Goal: Check status: Check status

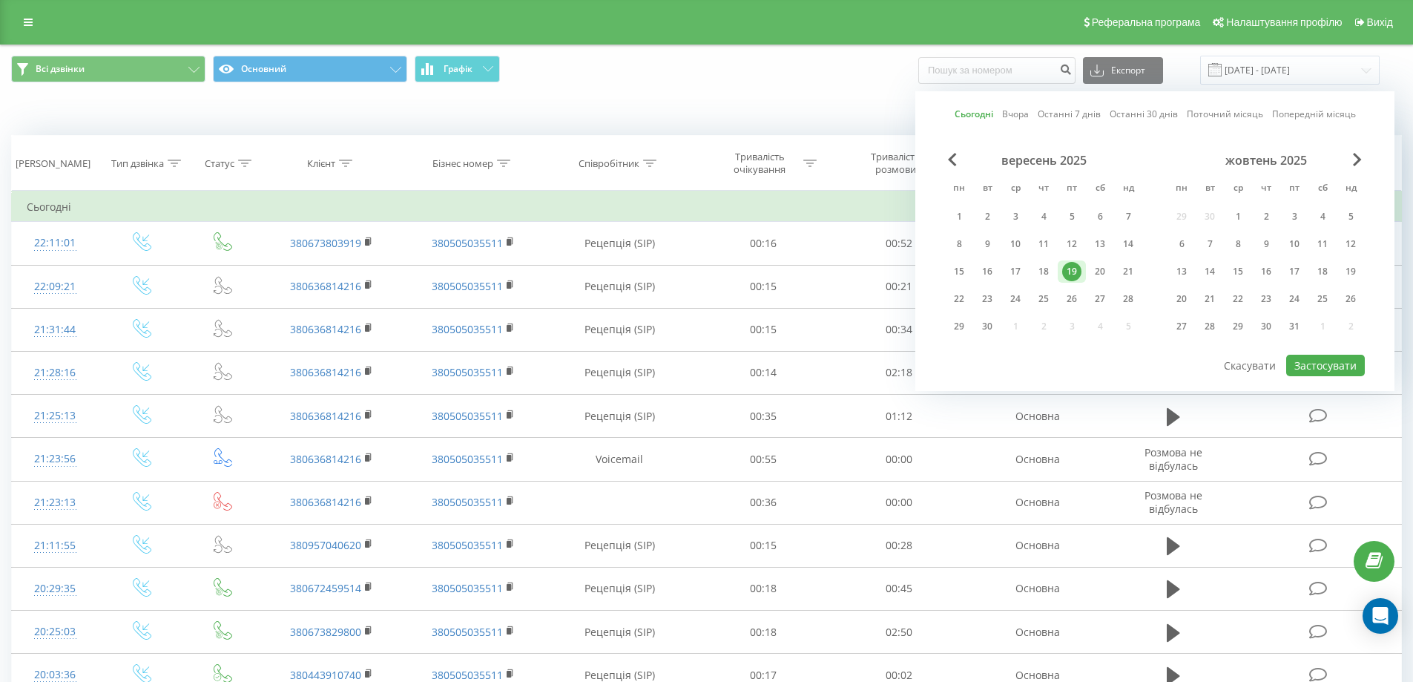
click at [965, 113] on link "Сьогодні" at bounding box center [973, 114] width 39 height 14
click at [1331, 368] on button "Застосувати" at bounding box center [1325, 365] width 79 height 22
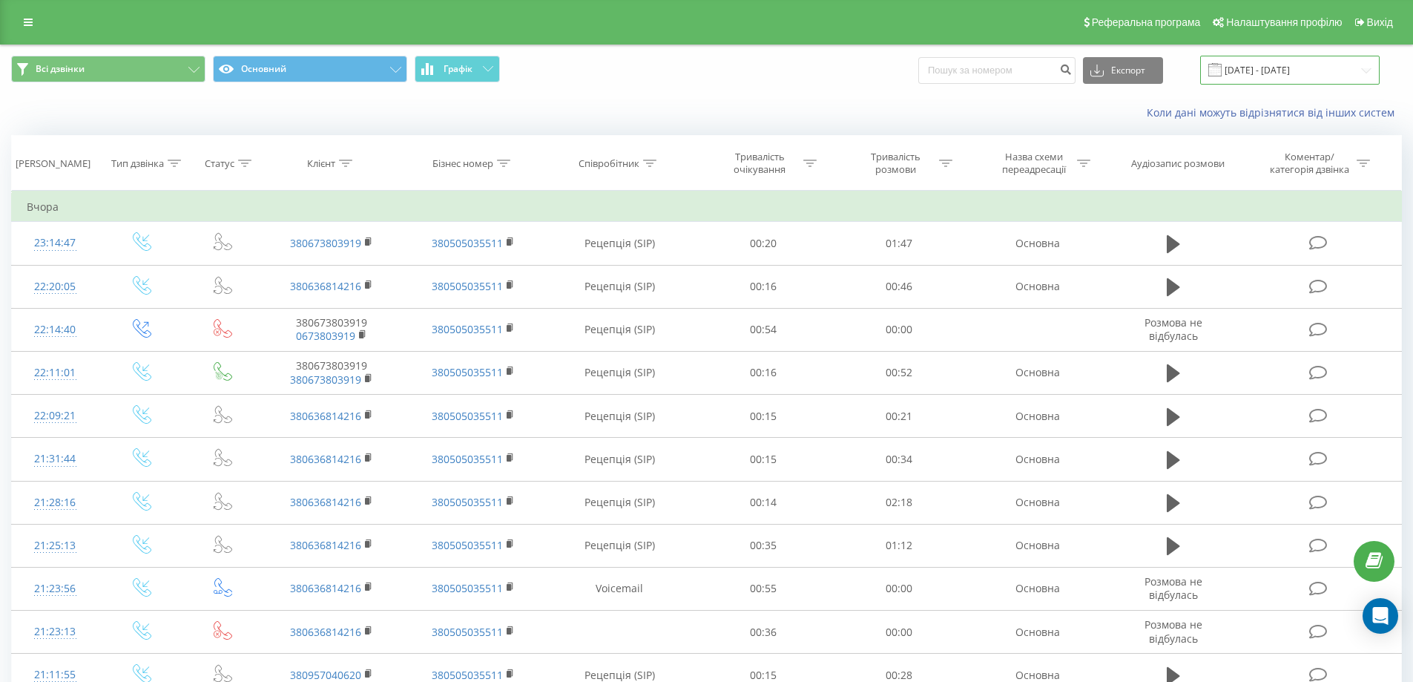
click at [1249, 77] on input "[DATE] - [DATE]" at bounding box center [1289, 70] width 179 height 29
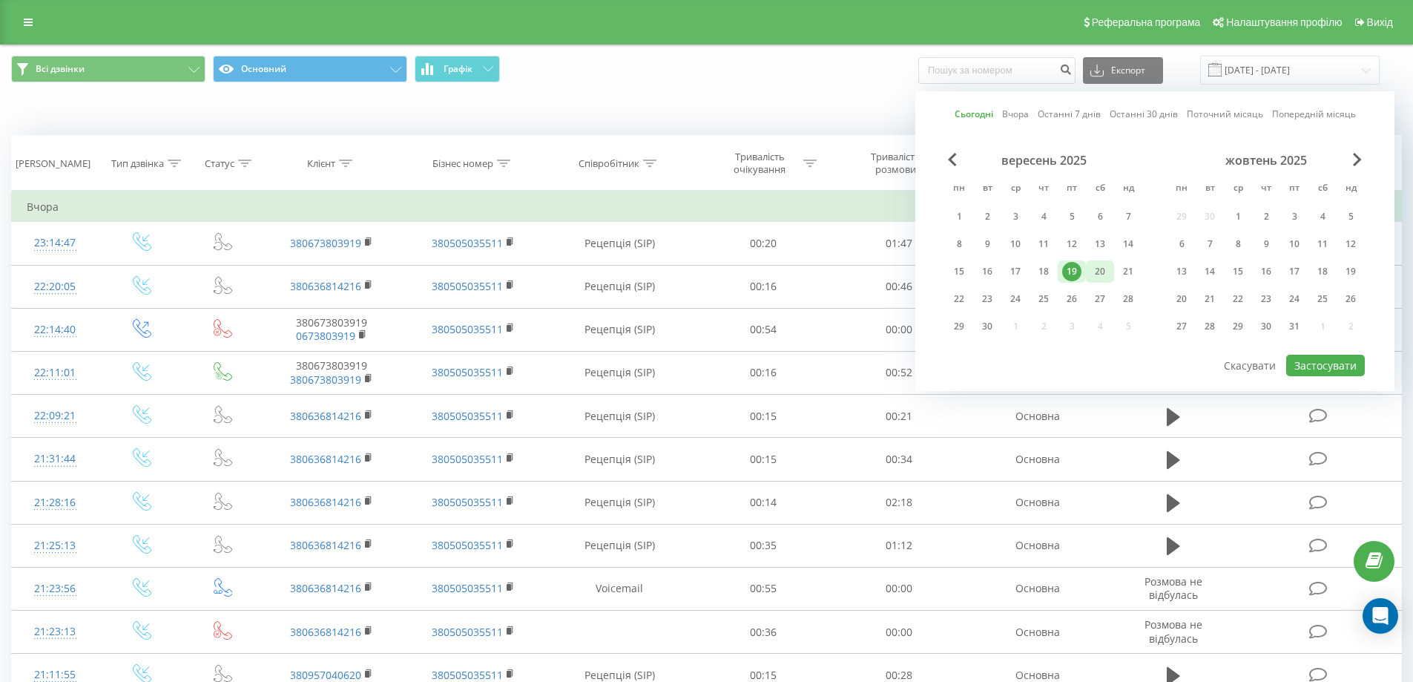
click at [1092, 274] on div "20" at bounding box center [1099, 271] width 19 height 19
click at [1338, 375] on button "Застосувати" at bounding box center [1325, 365] width 79 height 22
type input "[DATE] - [DATE]"
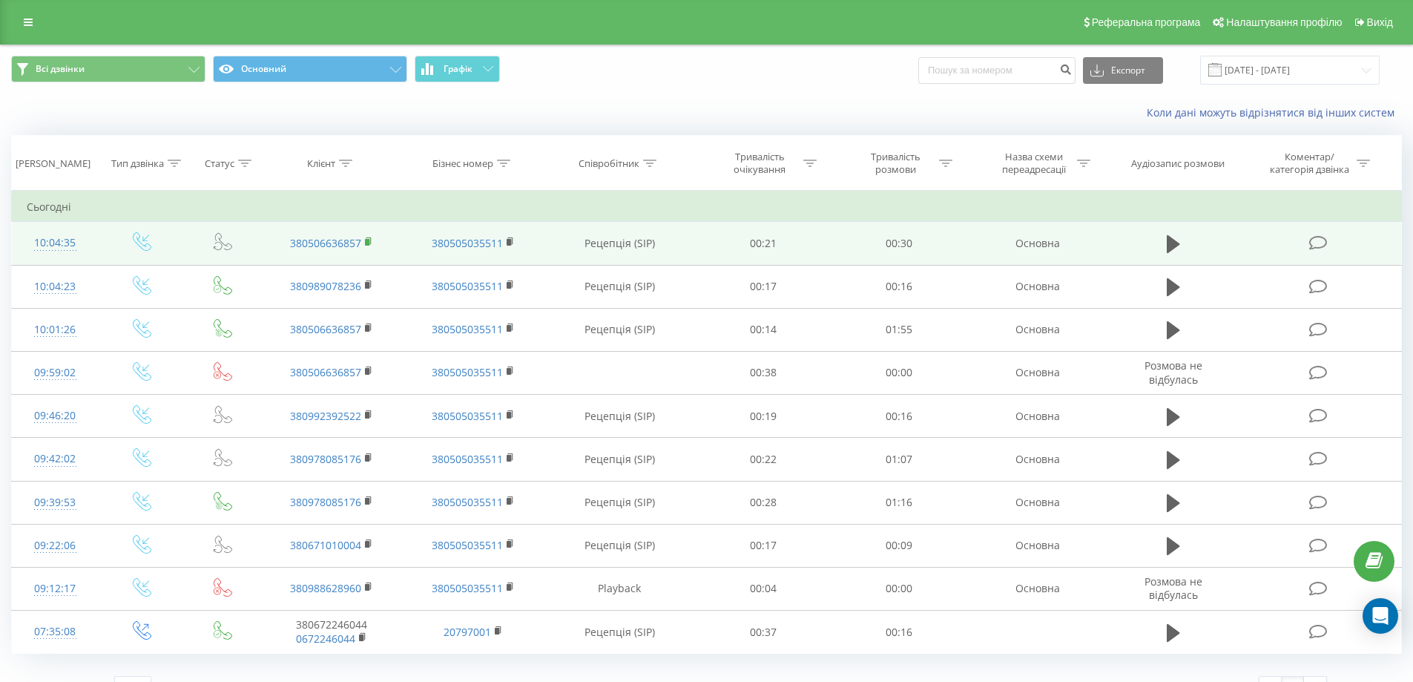
click at [369, 238] on icon at bounding box center [369, 242] width 8 height 10
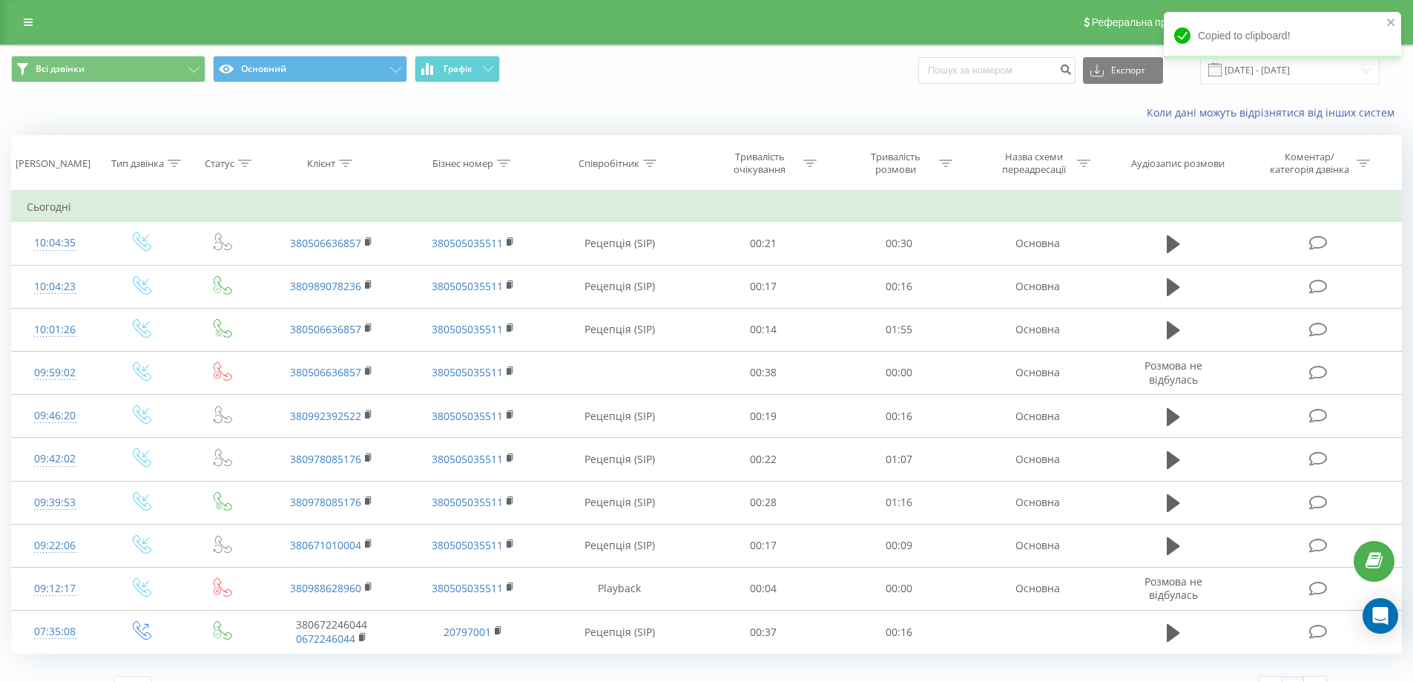
click at [412, 117] on div "Коли дані можуть відрізнятися вiд інших систем" at bounding box center [706, 113] width 1411 height 36
